Goal: Task Accomplishment & Management: Use online tool/utility

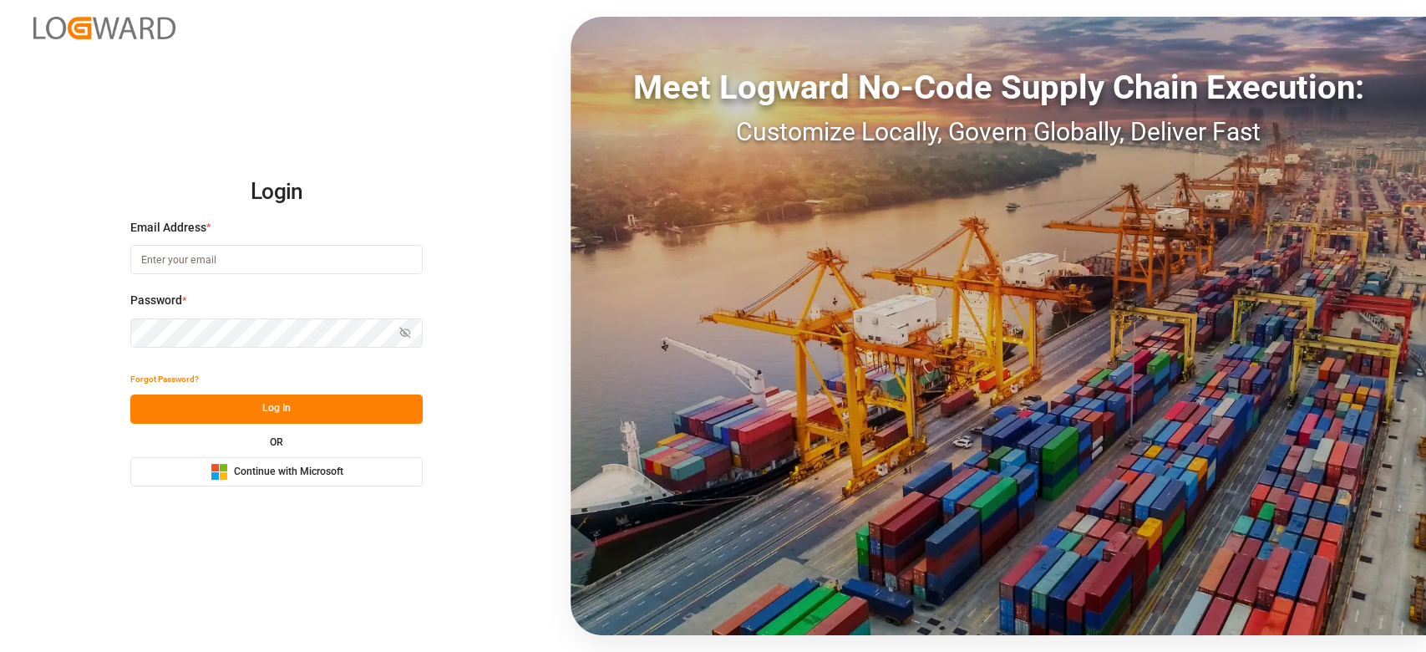
click at [303, 455] on div "OR Microsoft Logo Continue with Microsoft" at bounding box center [276, 461] width 292 height 49
click at [299, 463] on div "Microsoft Logo Continue with Microsoft" at bounding box center [277, 472] width 133 height 18
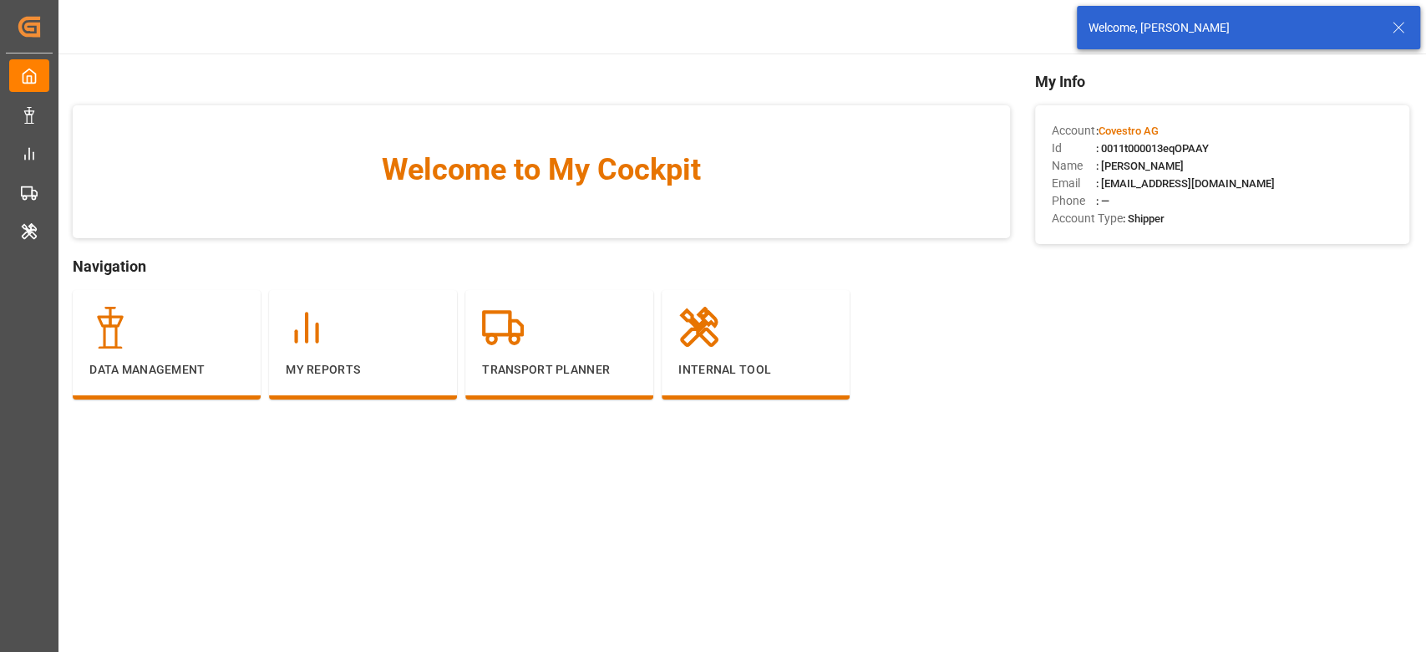
click at [539, 373] on p "Transport Planner" at bounding box center [559, 370] width 155 height 18
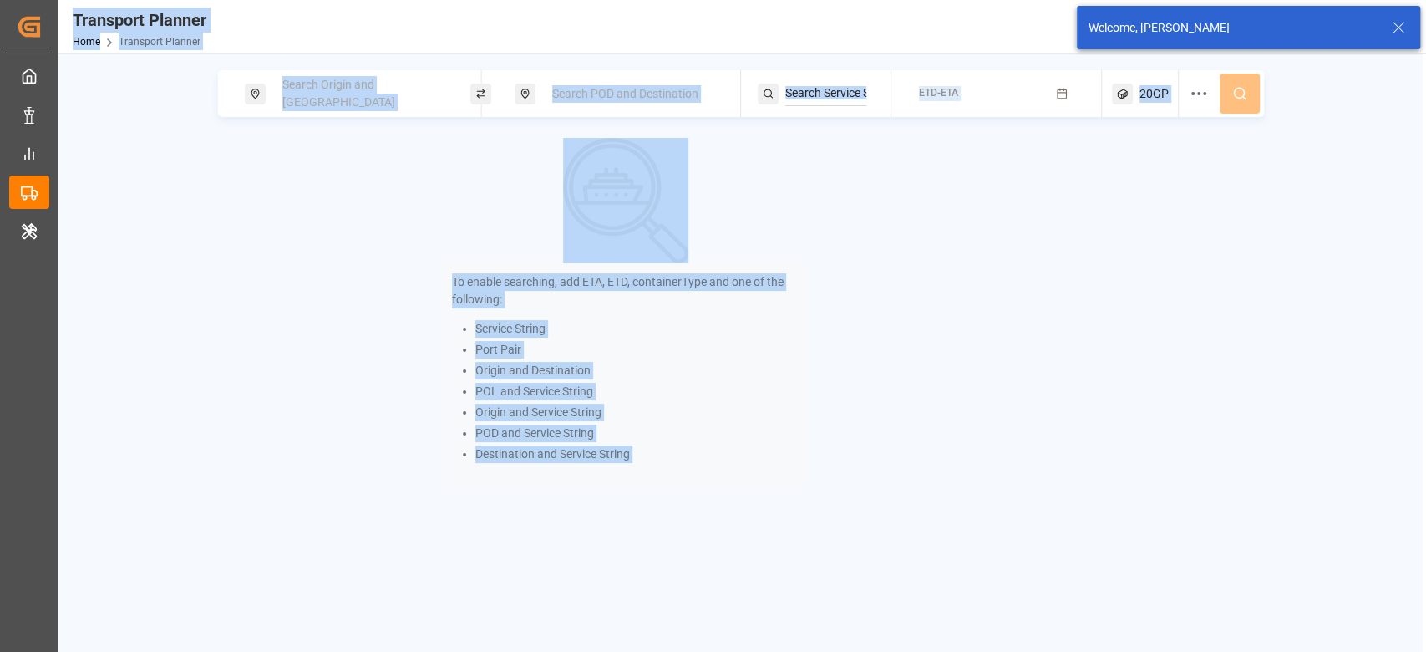
click at [776, 162] on div "To enable searching, add ETA, ETD, containerType and one of the following: Serv…" at bounding box center [625, 311] width 367 height 347
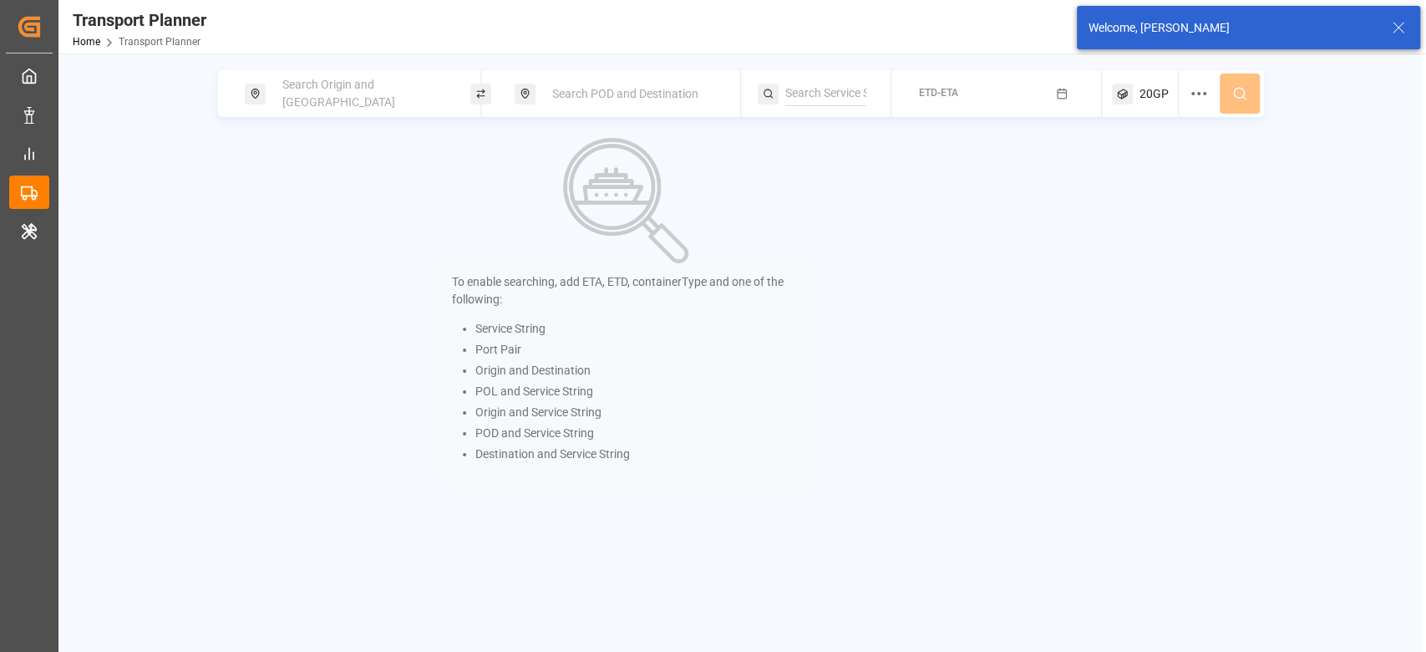
click at [627, 100] on div "Search POD and Destination" at bounding box center [632, 94] width 180 height 31
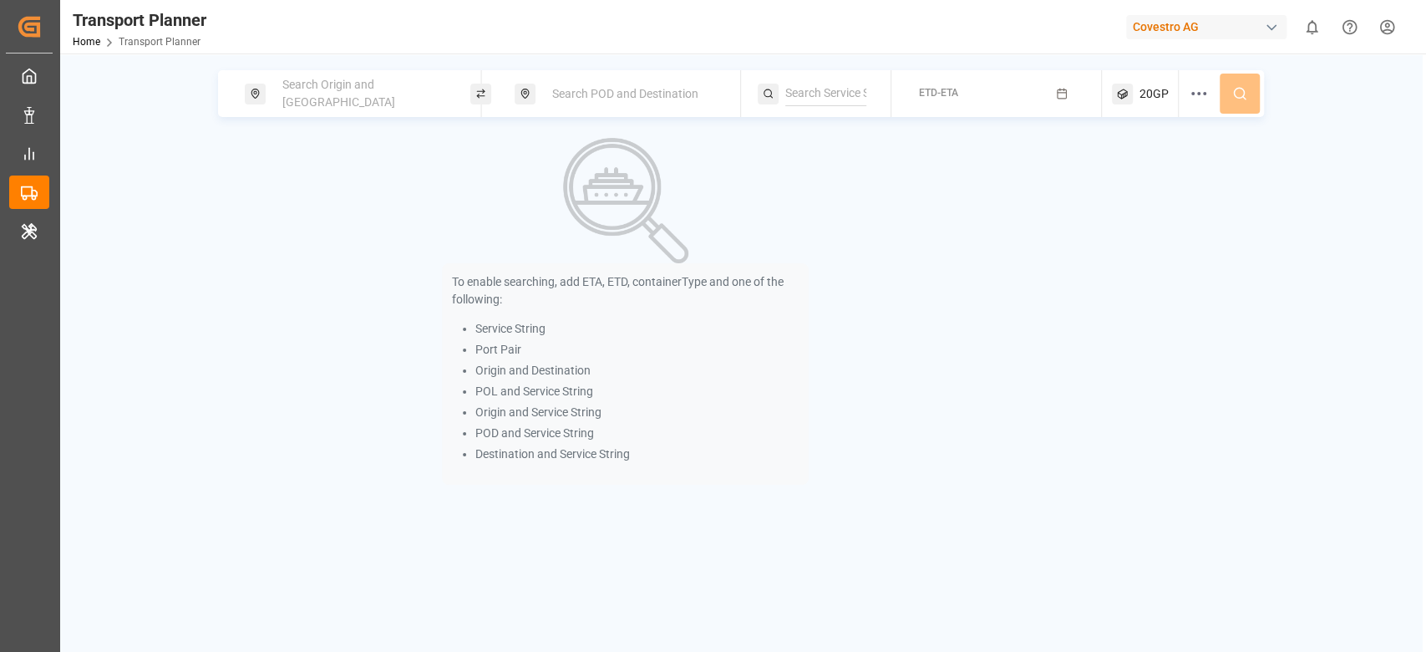
click at [818, 90] on input at bounding box center [825, 93] width 81 height 25
click at [581, 90] on span "Search POD and Destination" at bounding box center [625, 93] width 146 height 13
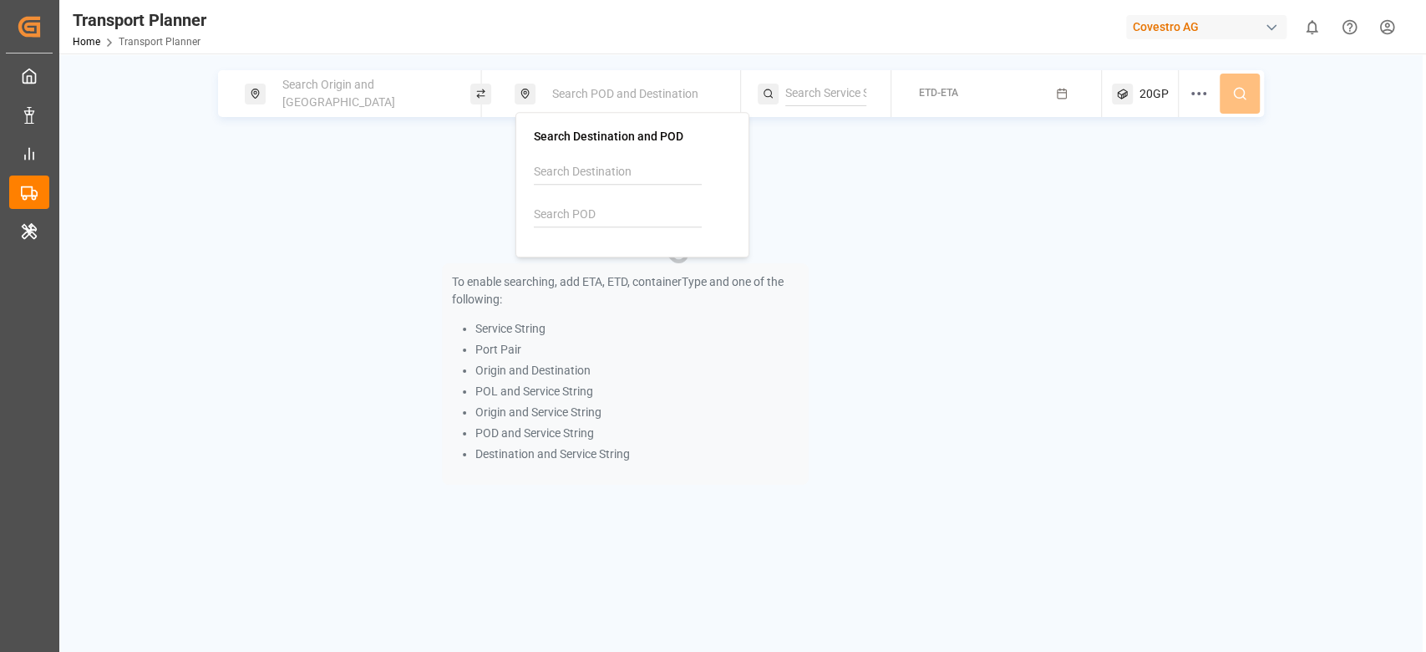
click at [384, 104] on div "Search Origin and POL" at bounding box center [362, 93] width 180 height 48
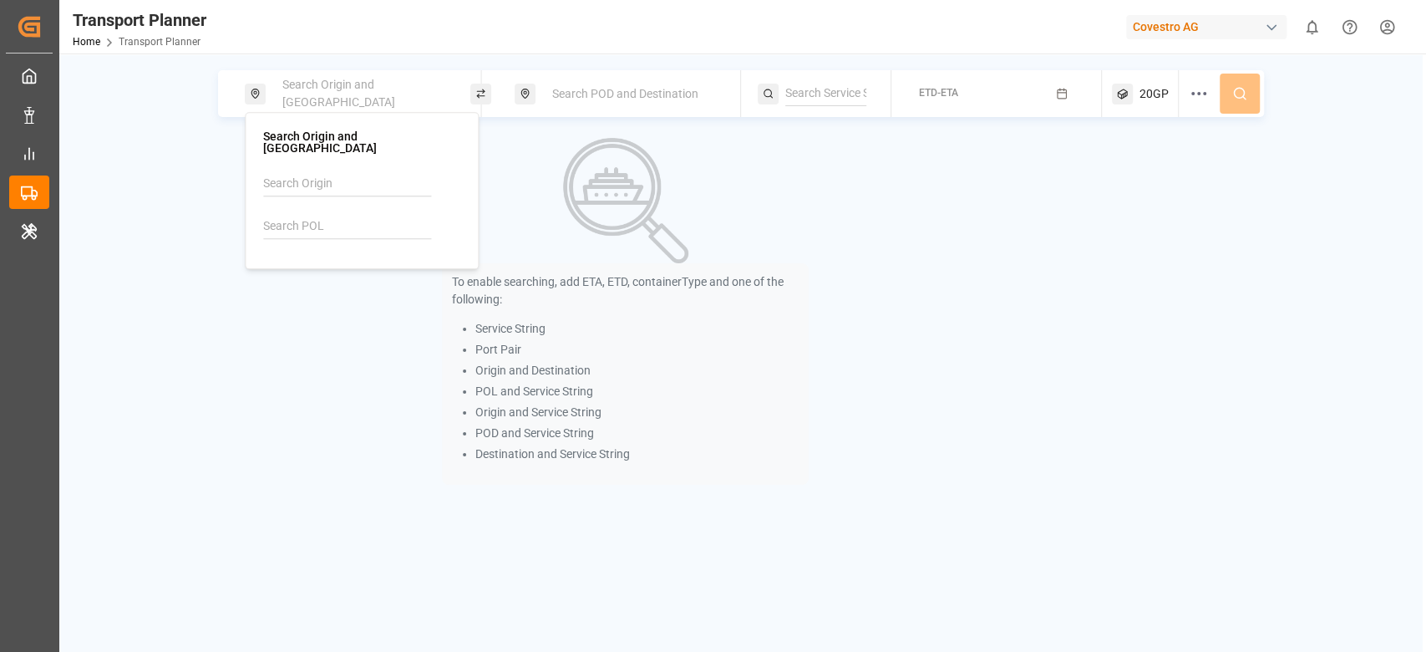
drag, startPoint x: 324, startPoint y: 197, endPoint x: 314, endPoint y: 189, distance: 13.1
click at [314, 189] on div at bounding box center [361, 210] width 197 height 79
click at [308, 178] on input at bounding box center [347, 183] width 168 height 25
click at [359, 214] on li "NWC / EU" at bounding box center [365, 229] width 189 height 31
click at [353, 224] on div "NWC / EU" at bounding box center [365, 230] width 162 height 18
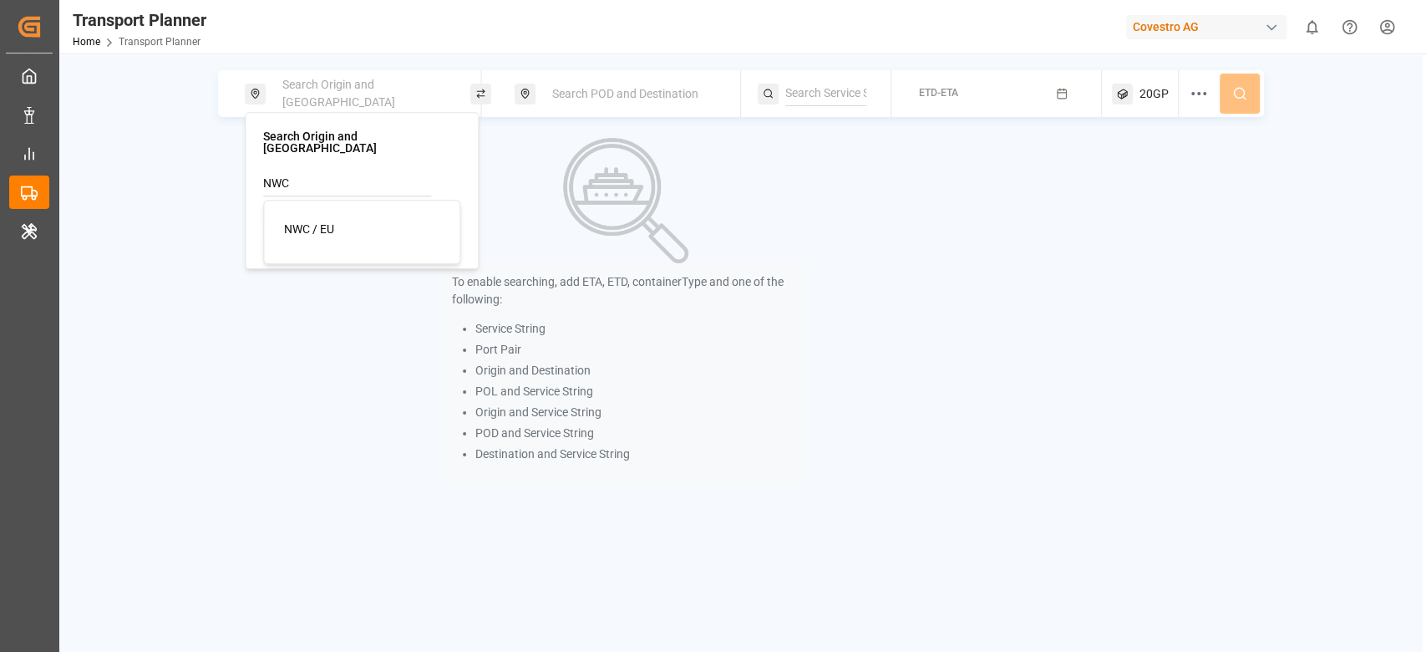
type input "NWC / EU"
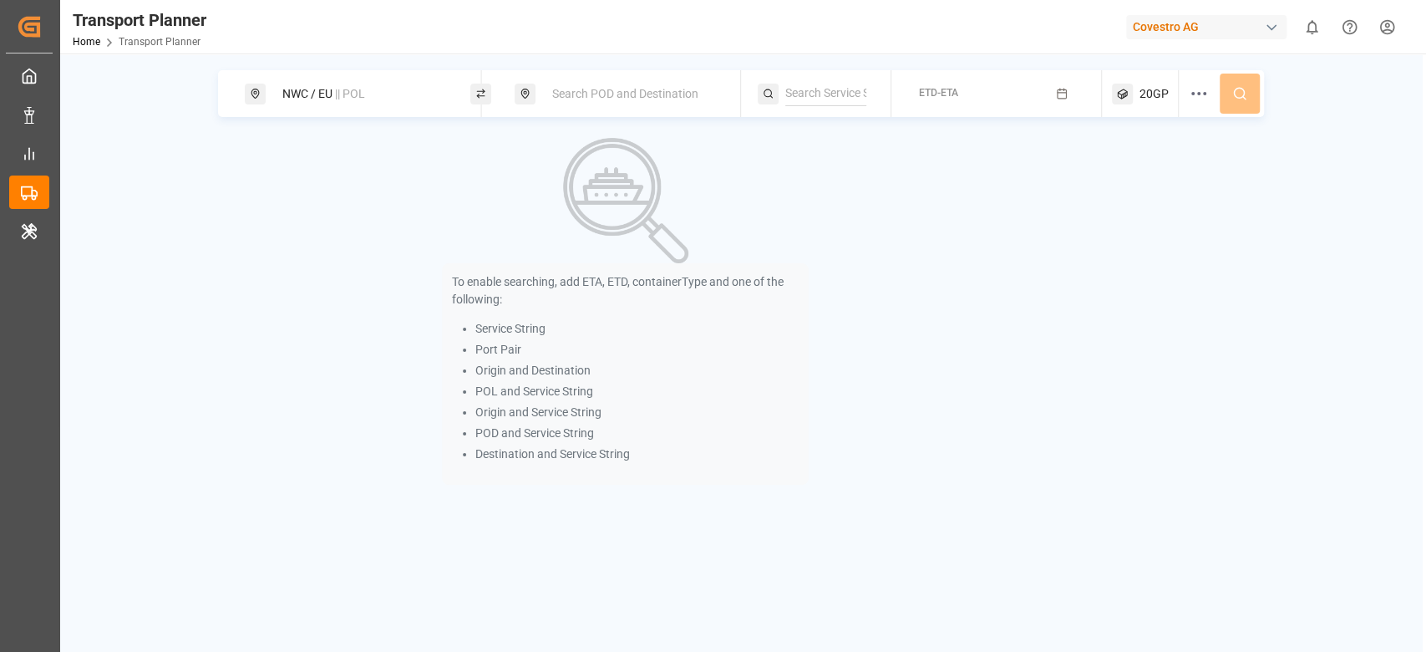
click at [575, 101] on div "Search POD and Destination" at bounding box center [632, 94] width 180 height 31
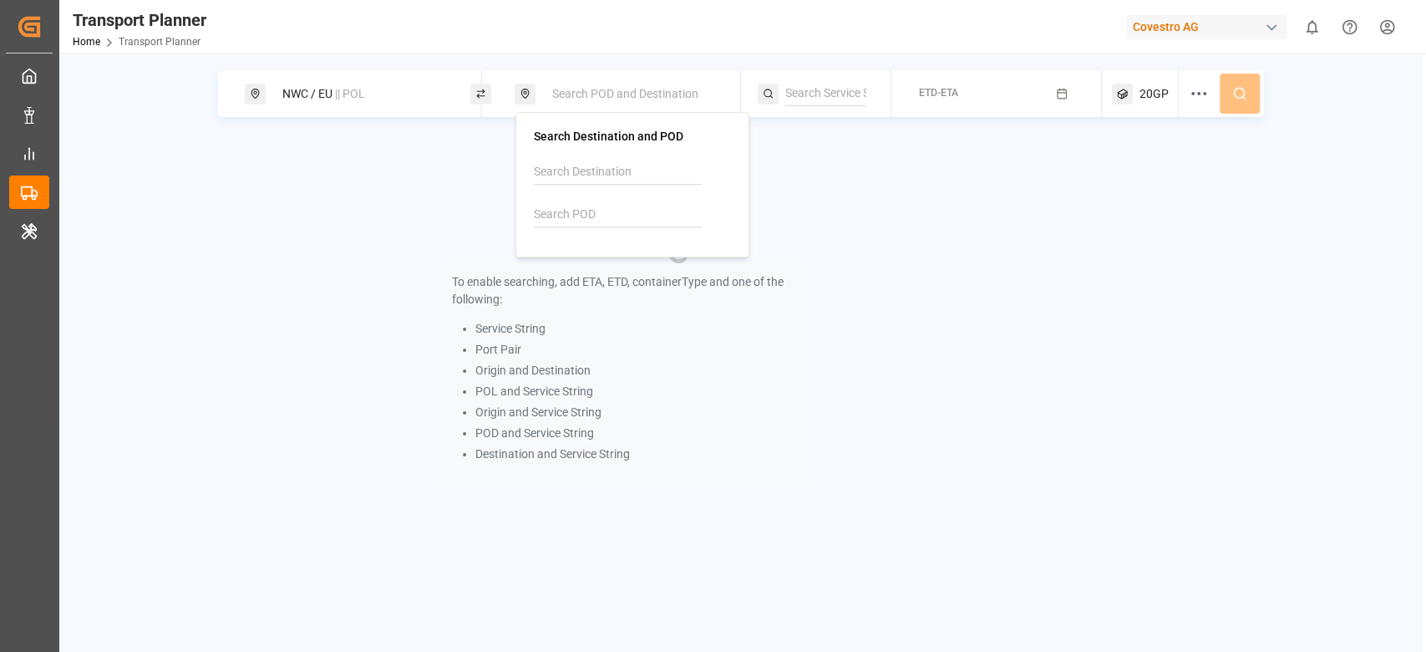
click at [562, 204] on input at bounding box center [618, 214] width 168 height 25
click at [552, 205] on input at bounding box center [618, 214] width 168 height 25
type input "VNCLI"
click at [601, 257] on b "VNCLI" at bounding box center [593, 259] width 33 height 13
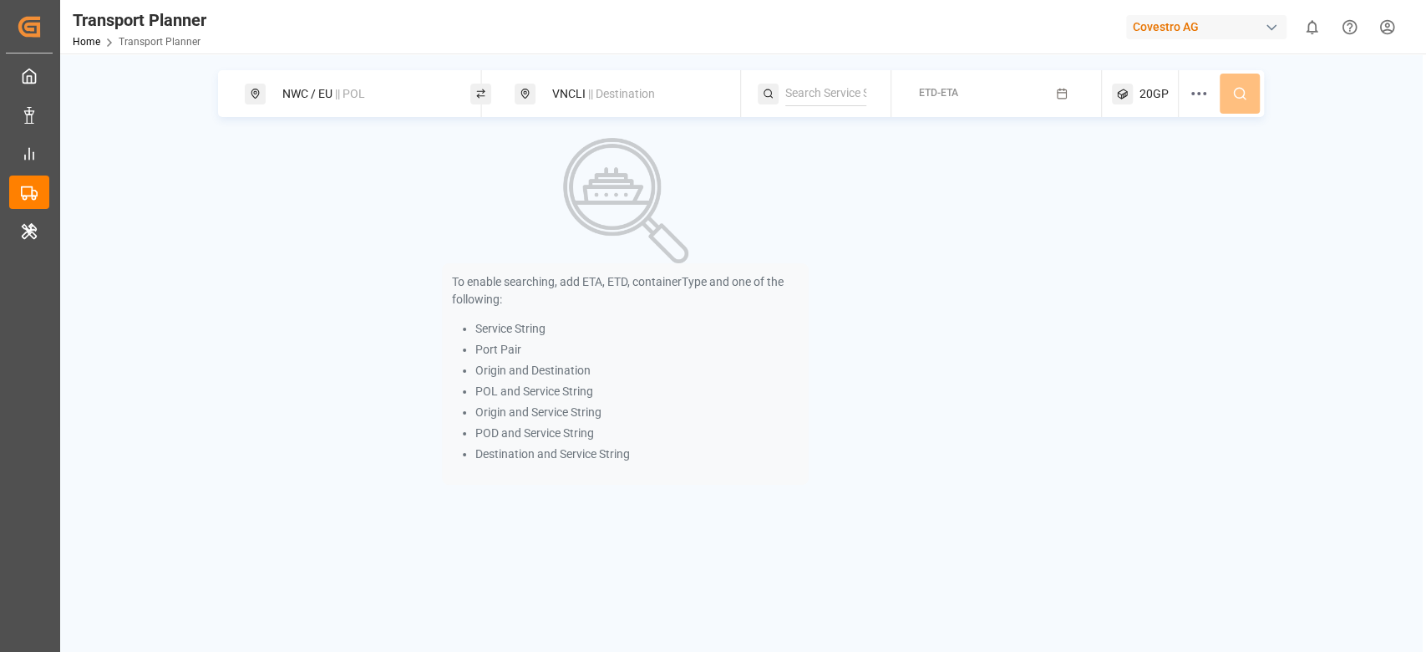
click at [821, 84] on input at bounding box center [825, 93] width 81 height 25
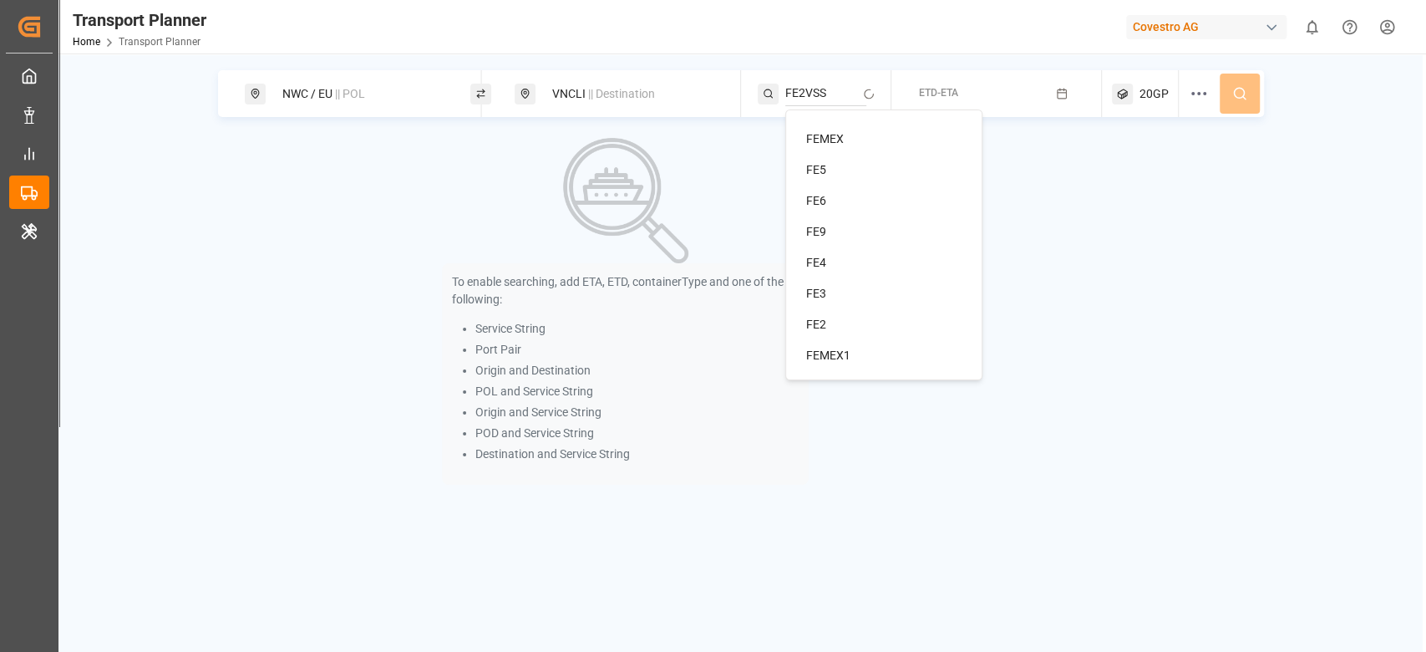
click at [809, 90] on input "FE2VSS" at bounding box center [825, 93] width 81 height 25
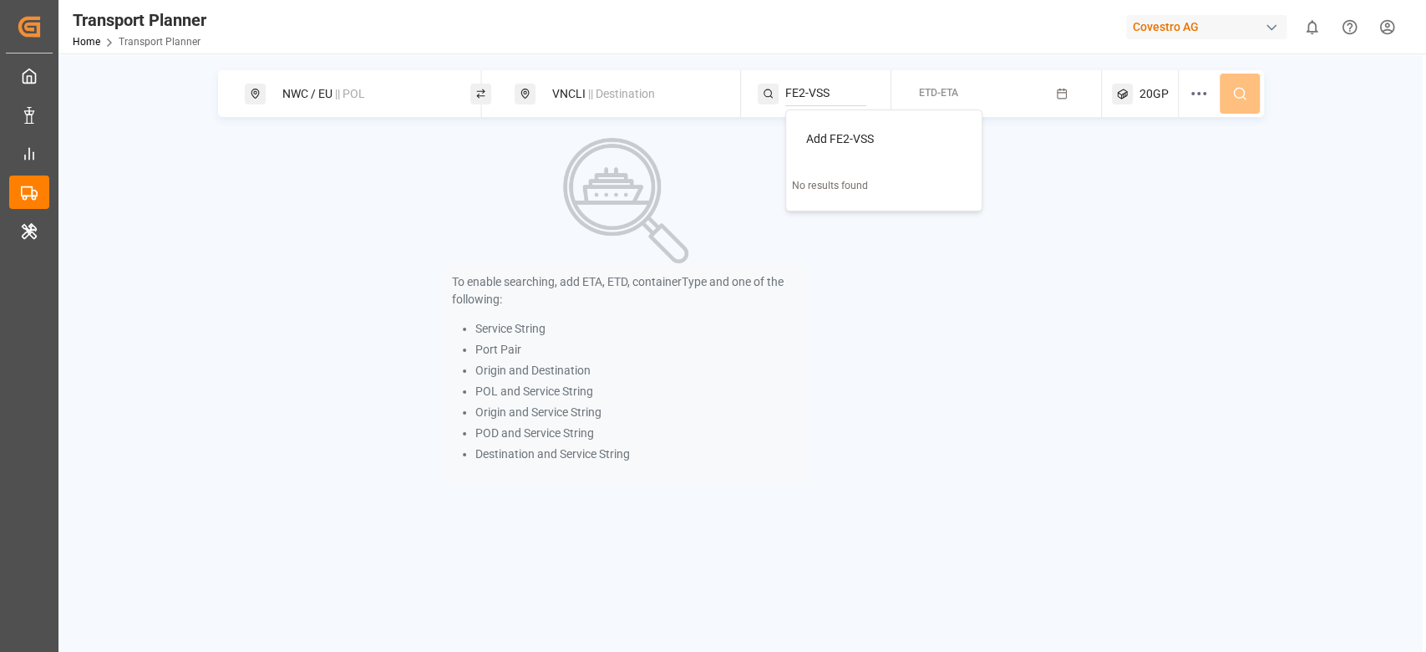
type input "FE2-VSS"
click at [837, 147] on li "Add FE2-VSS" at bounding box center [887, 139] width 189 height 31
click at [856, 134] on span "Add FE2-VSS" at bounding box center [840, 138] width 68 height 13
click at [956, 97] on span "ETD-ETA" at bounding box center [938, 93] width 39 height 12
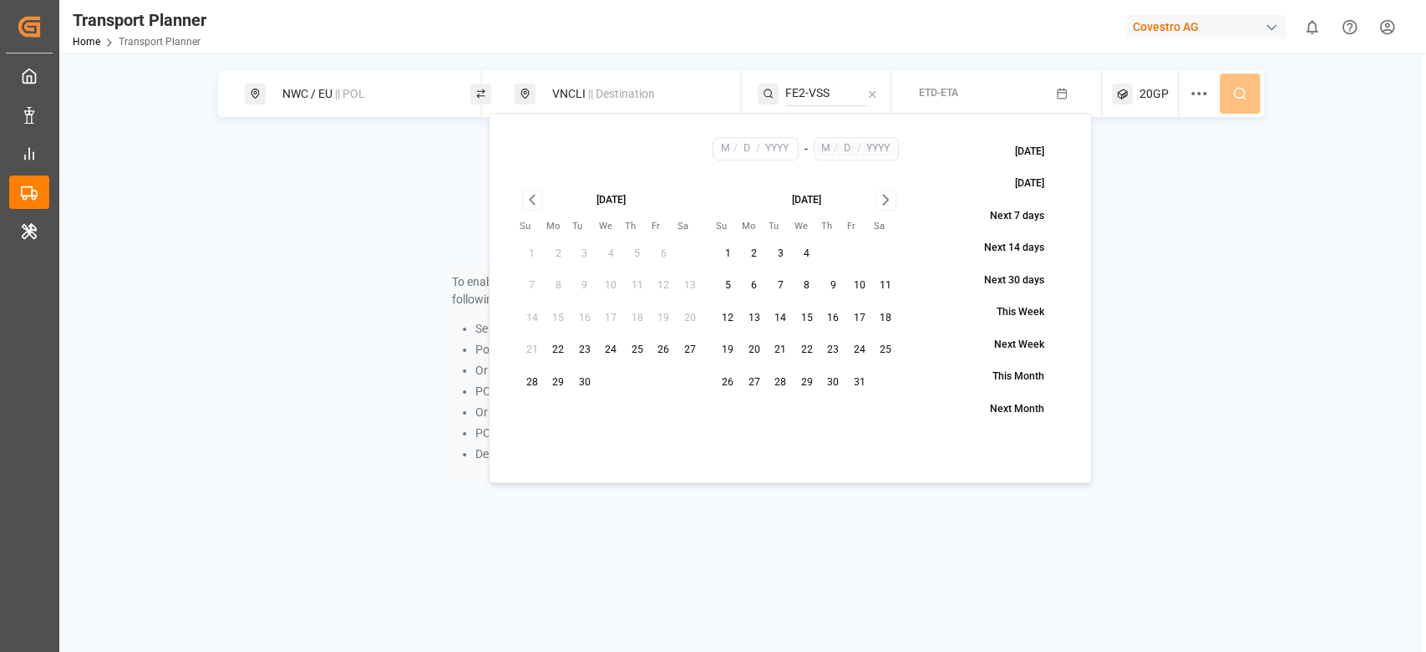
click at [561, 352] on button "22" at bounding box center [558, 350] width 27 height 27
type input "9"
type input "22"
type input "2025"
click at [878, 196] on icon "Go to next month" at bounding box center [886, 200] width 19 height 20
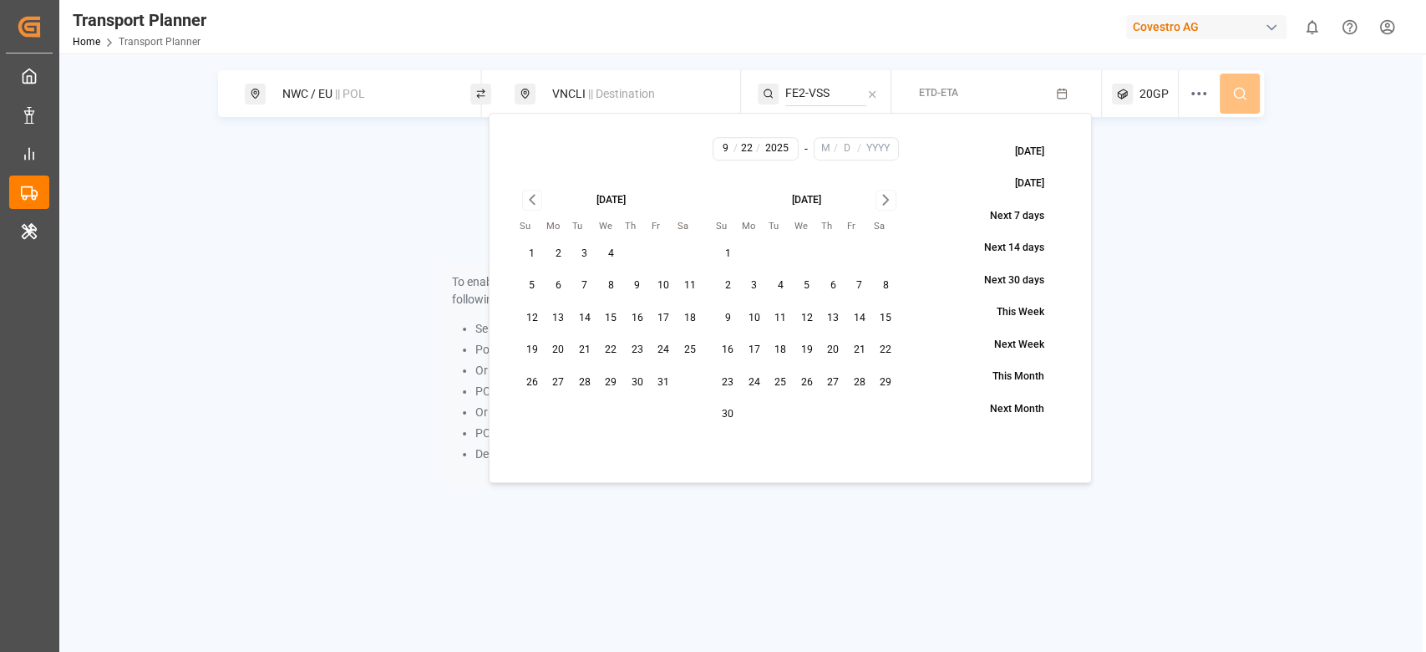
click at [878, 196] on icon "Go to next month" at bounding box center [886, 200] width 19 height 20
click at [887, 385] on button "31" at bounding box center [885, 382] width 27 height 27
type input "1"
type input "31"
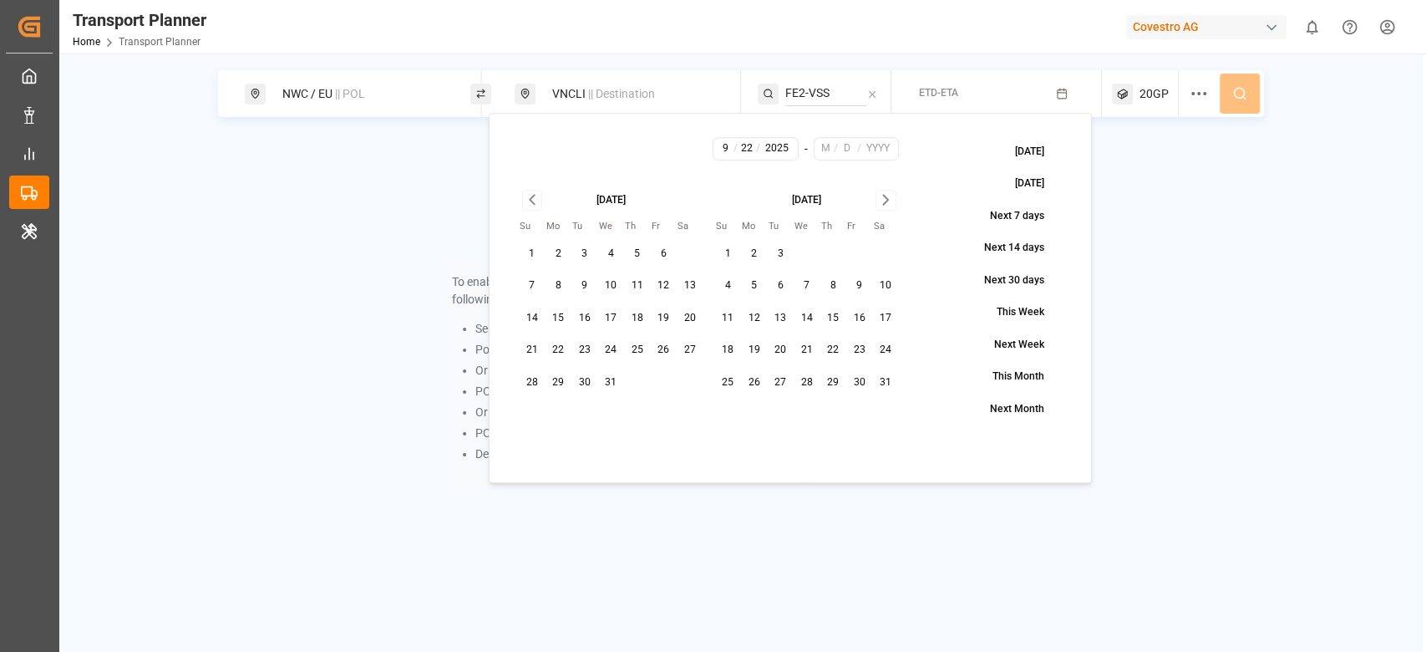
type input "2026"
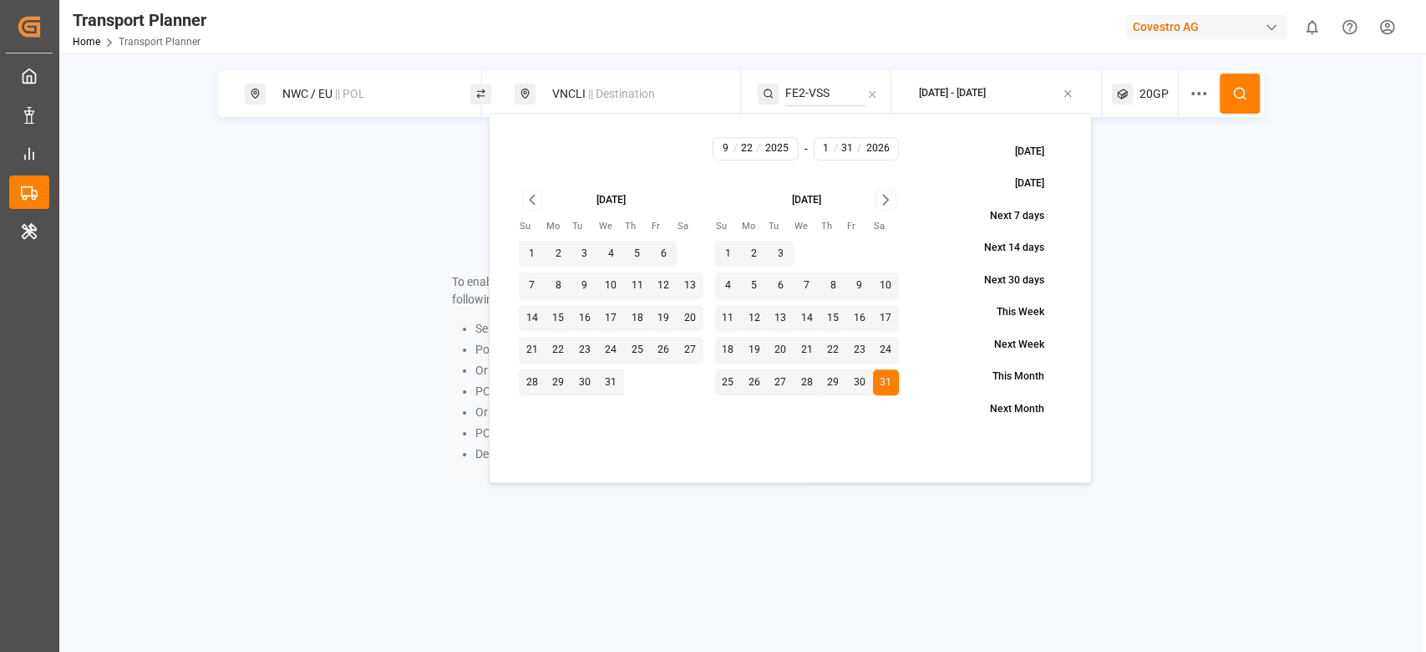
click at [1249, 89] on button at bounding box center [1240, 94] width 40 height 40
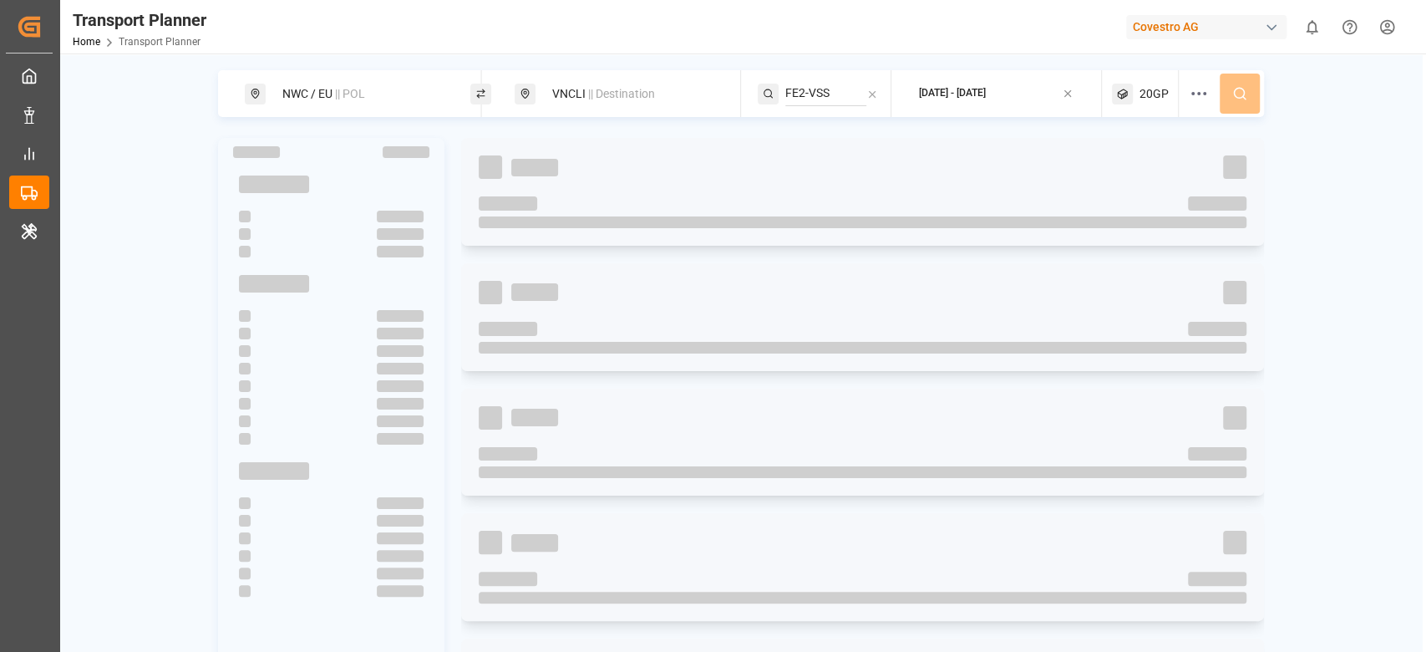
click at [1249, 89] on div "NWC / EU || POL VNCLI || Destination FE2-VSS 2025-09-22 - 2026-01-31 20GP" at bounding box center [741, 93] width 1046 height 47
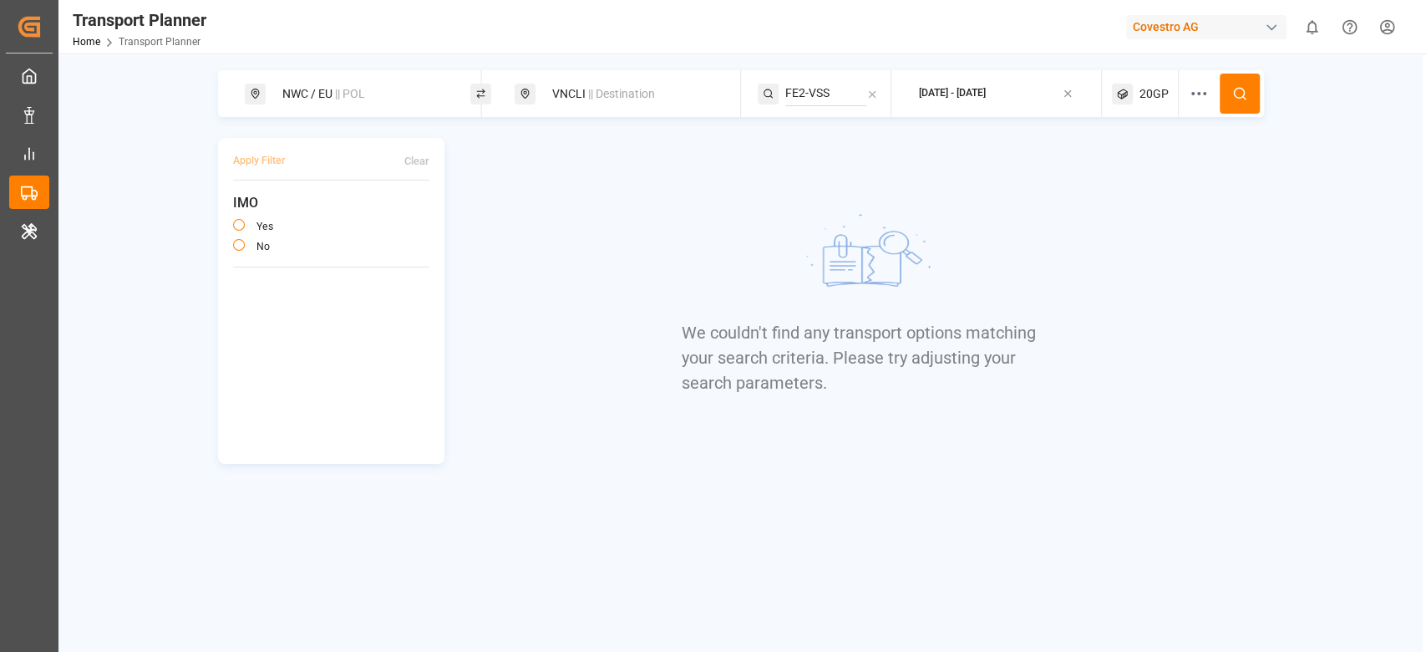
click at [318, 100] on div "NWC / EU || POL" at bounding box center [362, 94] width 180 height 31
click at [434, 179] on icon at bounding box center [437, 185] width 12 height 12
click at [434, 171] on div at bounding box center [361, 183] width 197 height 25
click at [302, 214] on input at bounding box center [347, 226] width 168 height 25
type input "N"
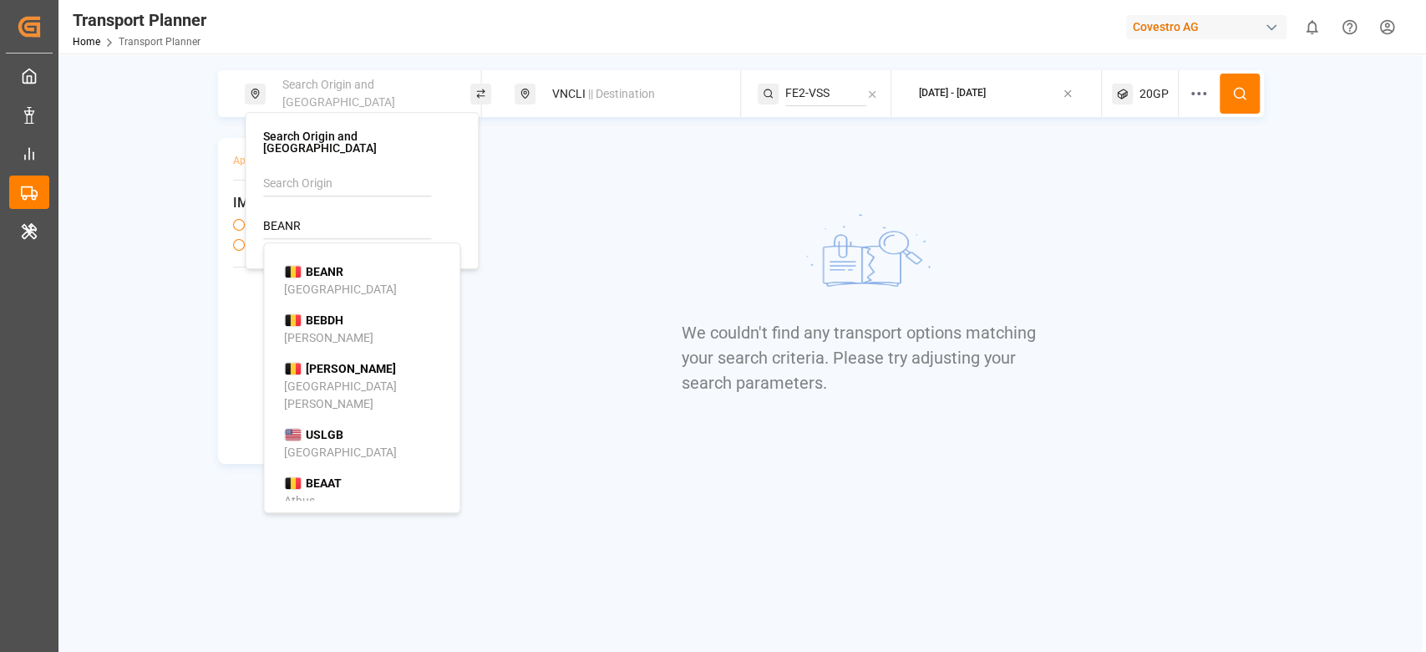
type input "BEANR"
click at [339, 265] on b "BEANR" at bounding box center [325, 271] width 38 height 13
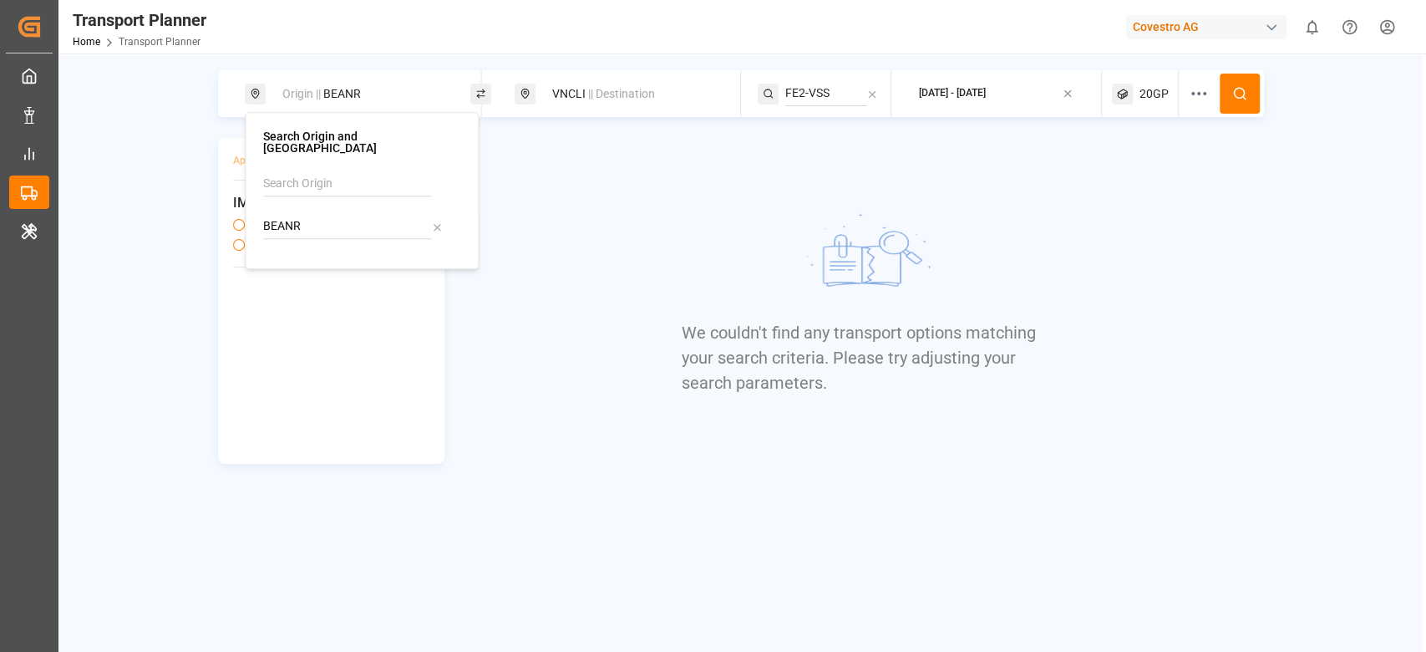
click at [1229, 89] on button at bounding box center [1240, 94] width 40 height 40
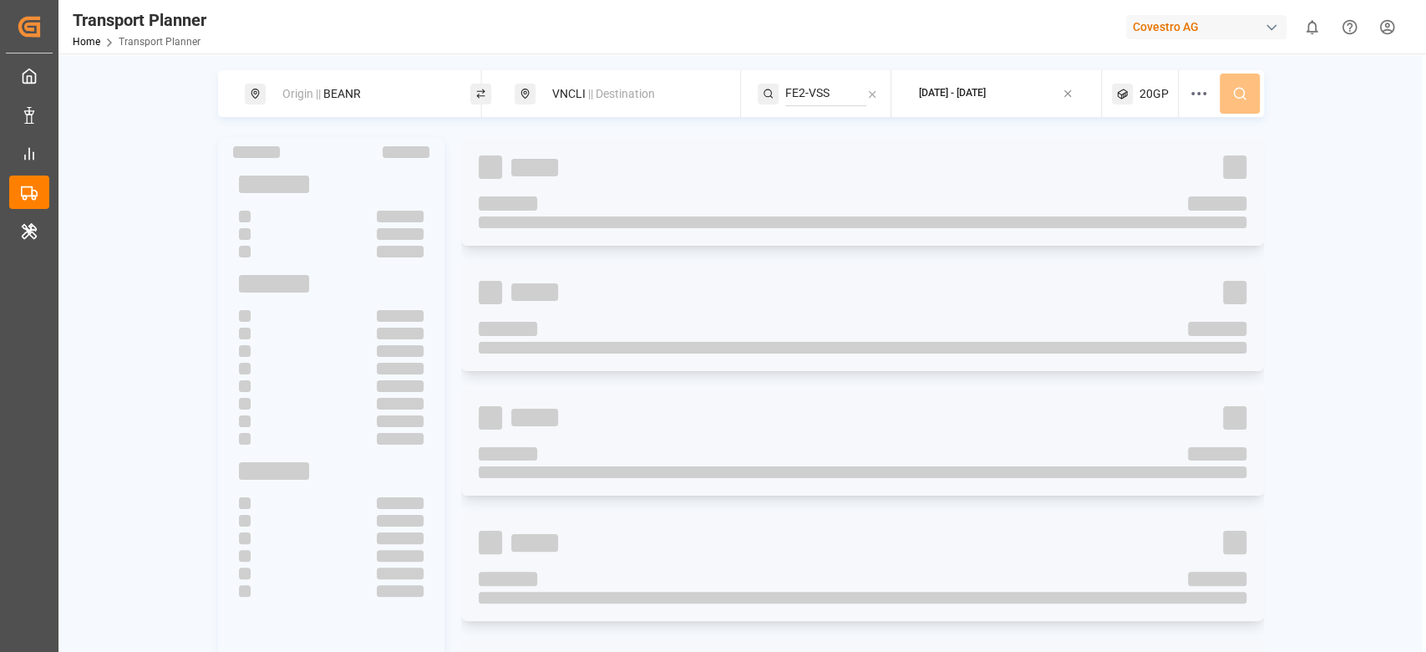
click at [1229, 89] on div "Origin || BEANR VNCLI || Destination FE2-VSS 2025-09-22 - 2026-01-31 20GP" at bounding box center [741, 93] width 1046 height 47
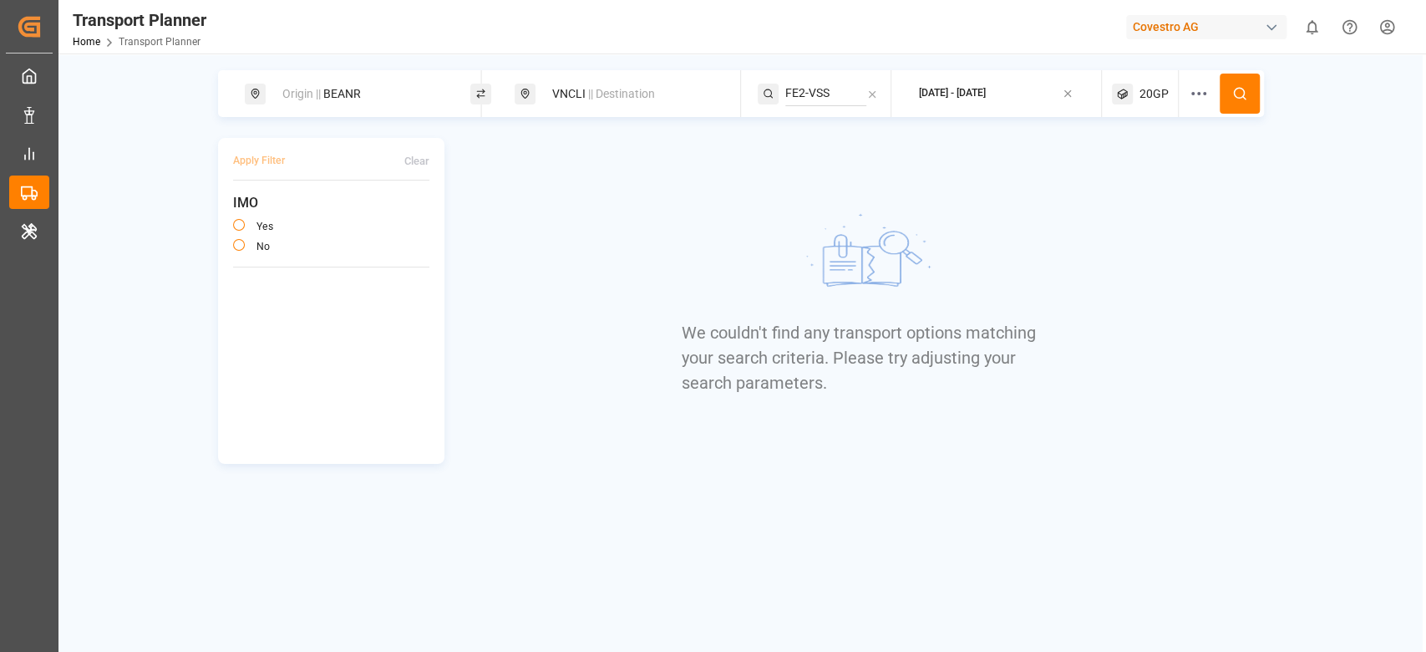
click at [1158, 89] on span "20GP" at bounding box center [1154, 94] width 29 height 18
click at [612, 99] on span "|| Destination" at bounding box center [621, 93] width 67 height 13
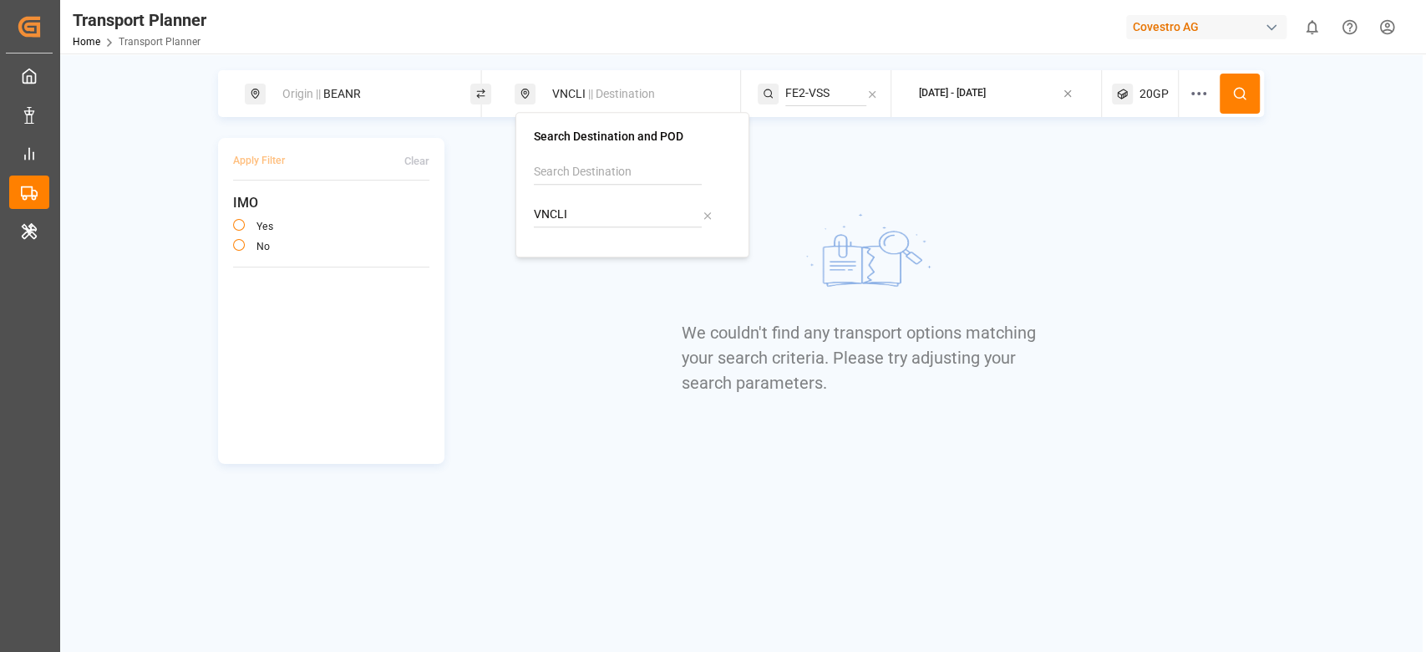
click at [795, 185] on div "We couldn't find any transport options matching your search criteria. Please tr…" at bounding box center [862, 301] width 361 height 326
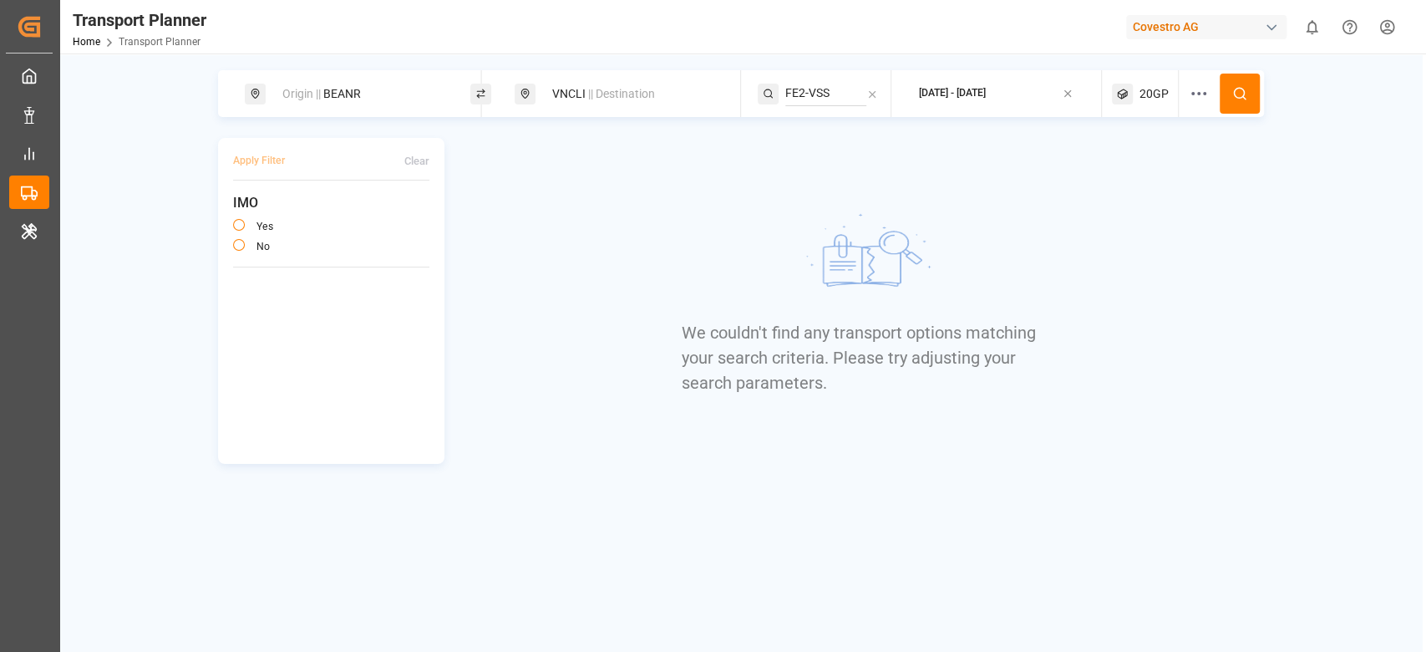
click at [1245, 89] on icon at bounding box center [1239, 93] width 15 height 15
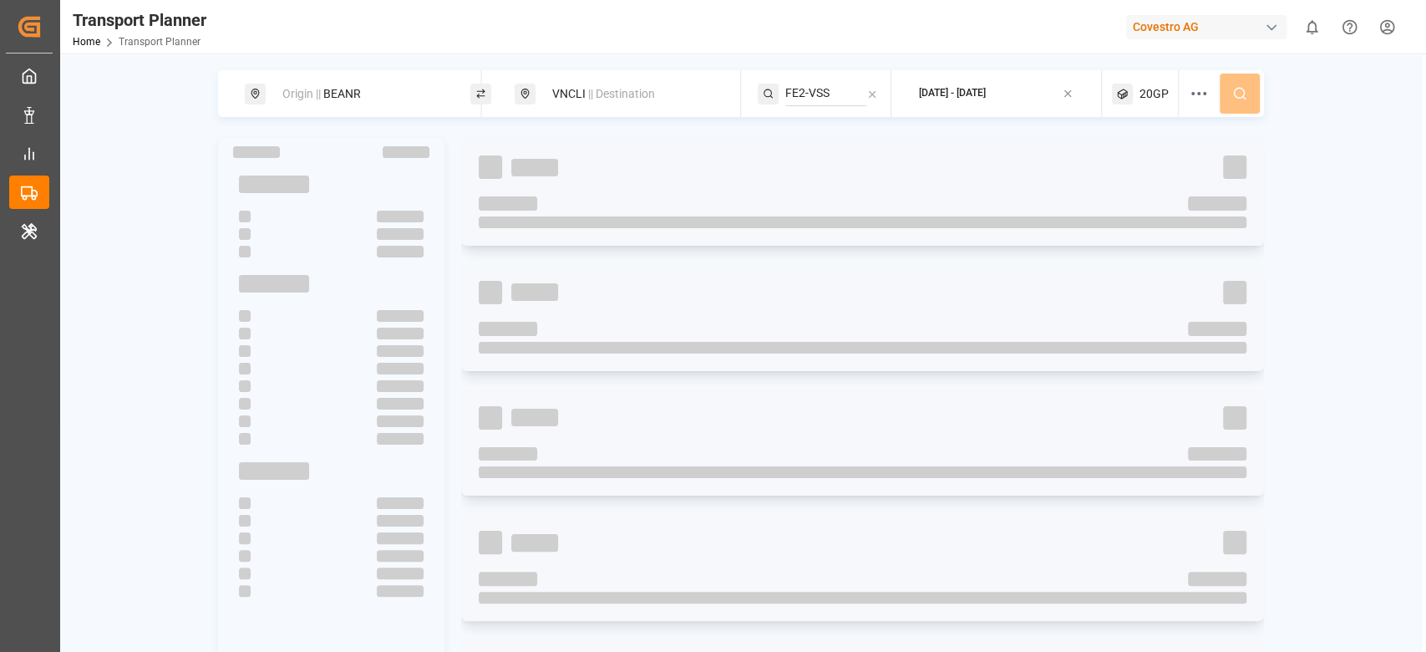
click at [1245, 89] on div "Origin || BEANR VNCLI || Destination FE2-VSS 2025-09-22 - 2026-01-31 20GP" at bounding box center [741, 93] width 1046 height 47
drag, startPoint x: 1245, startPoint y: 89, endPoint x: 1159, endPoint y: 99, distance: 86.6
click at [1159, 99] on div "Origin || BEANR VNCLI || Destination FE2-VSS 2025-09-22 - 2026-01-31 20GP" at bounding box center [741, 93] width 1046 height 47
click at [1159, 99] on span "20GP" at bounding box center [1154, 94] width 29 height 18
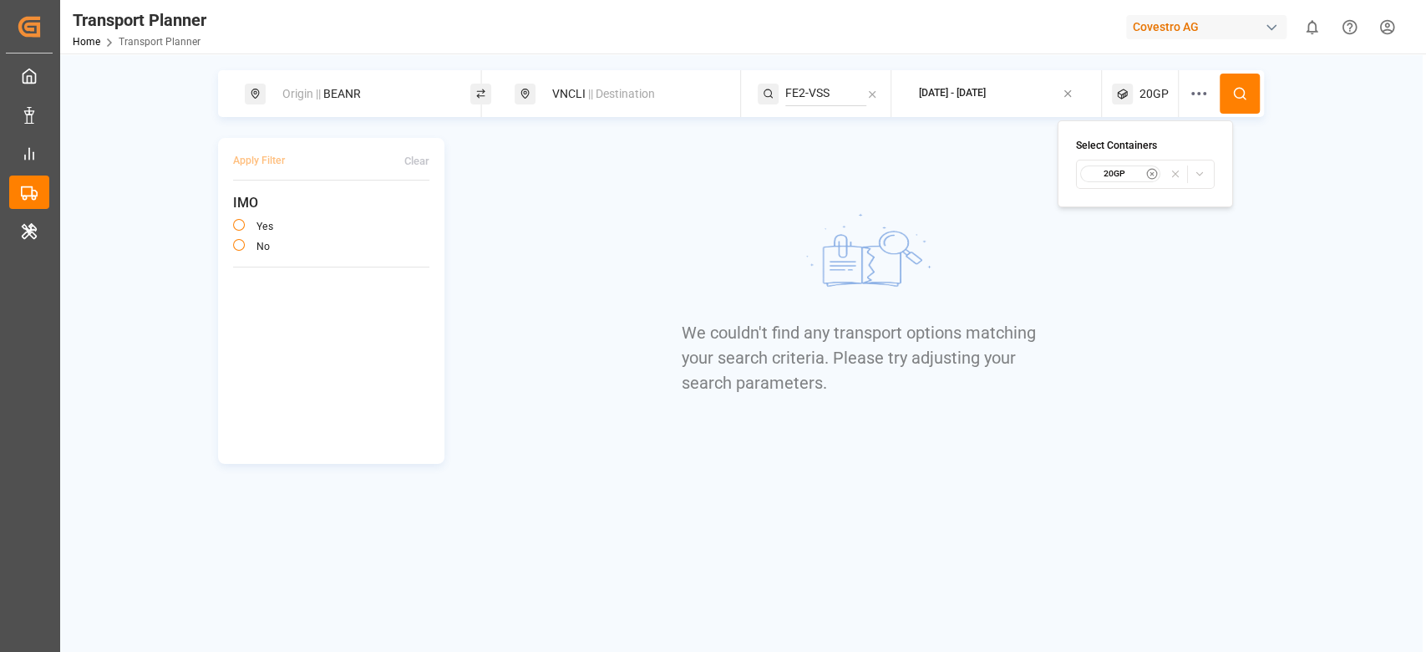
click at [1197, 99] on icon at bounding box center [1199, 94] width 20 height 20
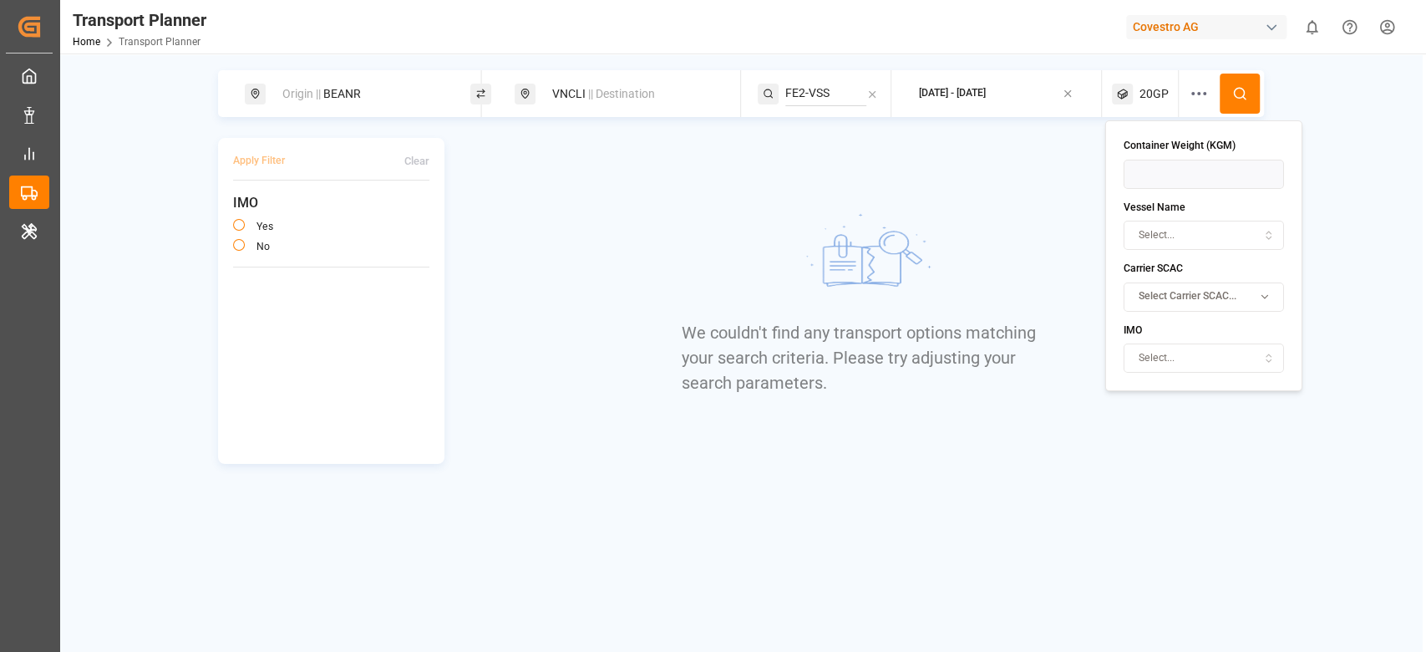
click at [1171, 307] on button "Select Carrier SCAC..." at bounding box center [1204, 296] width 160 height 29
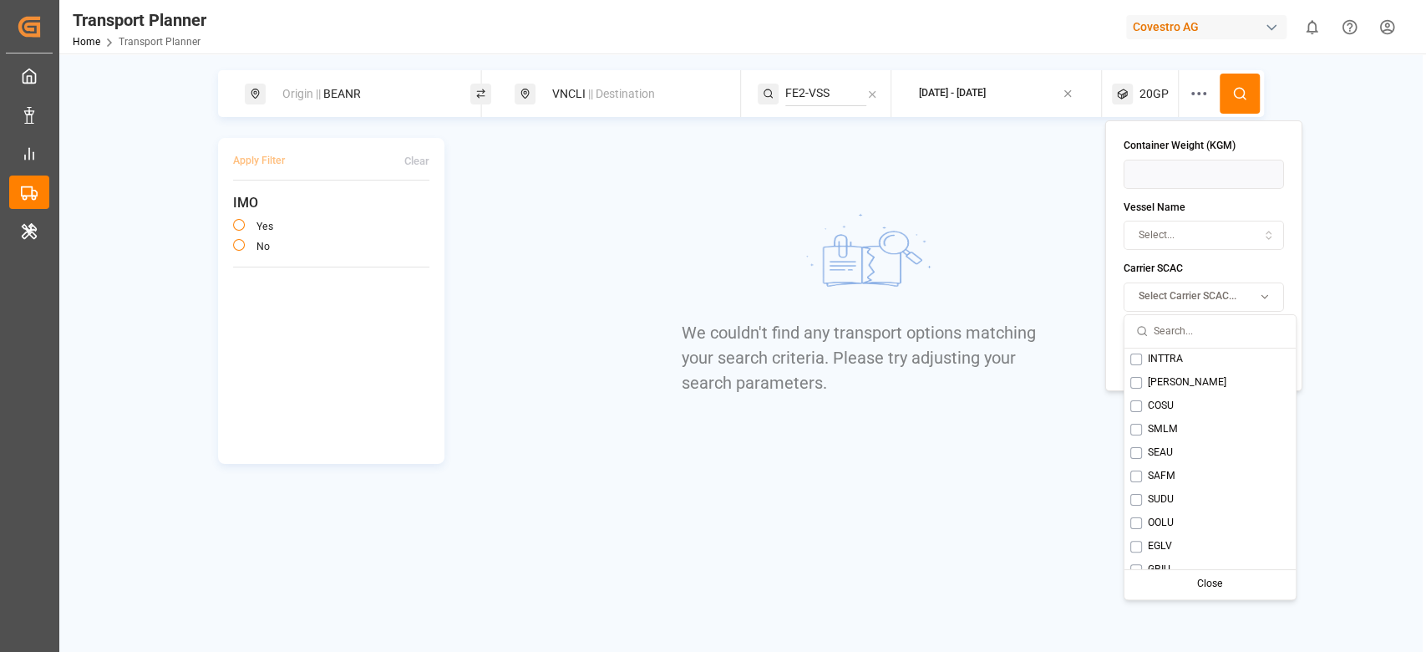
scroll to position [122, 0]
click at [1137, 384] on div "ONEY" at bounding box center [1210, 378] width 171 height 23
click at [1230, 88] on button at bounding box center [1240, 94] width 40 height 40
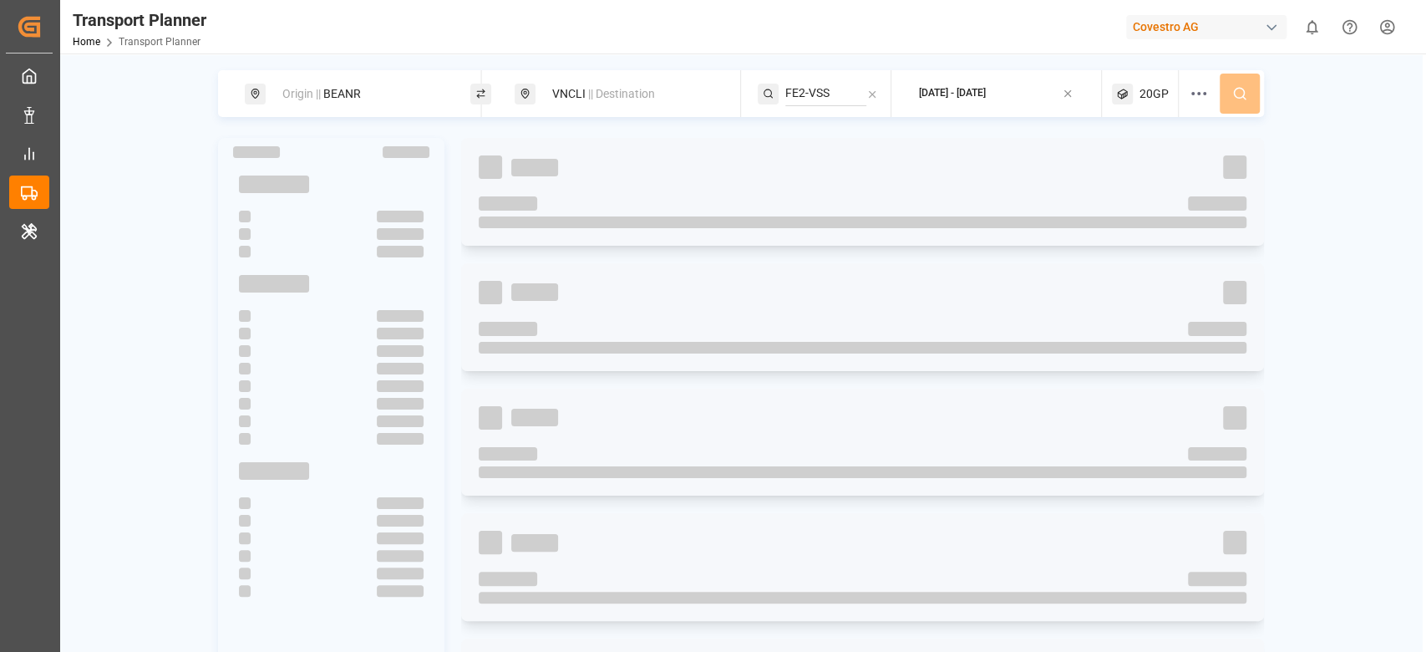
click at [1230, 88] on div "Origin || BEANR VNCLI || Destination FE2-VSS 2025-09-22 - 2026-01-31 20GP" at bounding box center [741, 93] width 1046 height 47
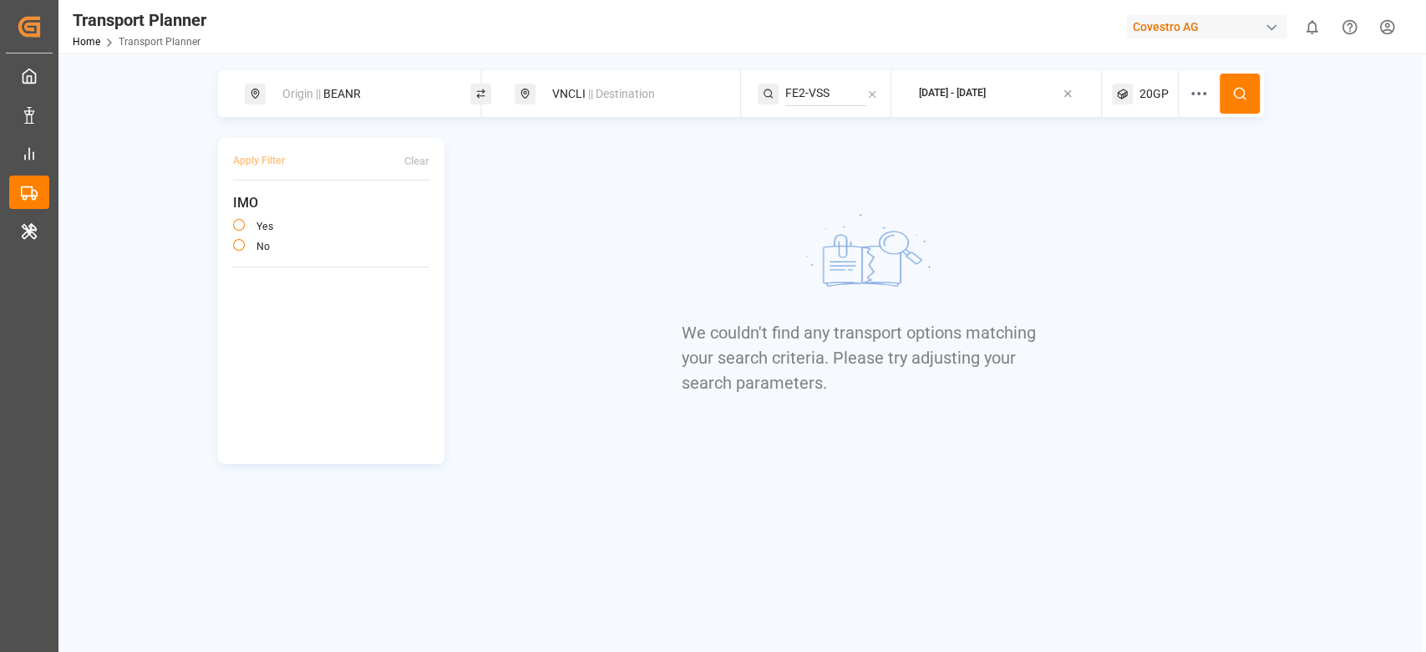
click at [807, 97] on input "FE2-VSS" at bounding box center [825, 93] width 81 height 25
